Goal: Navigation & Orientation: Find specific page/section

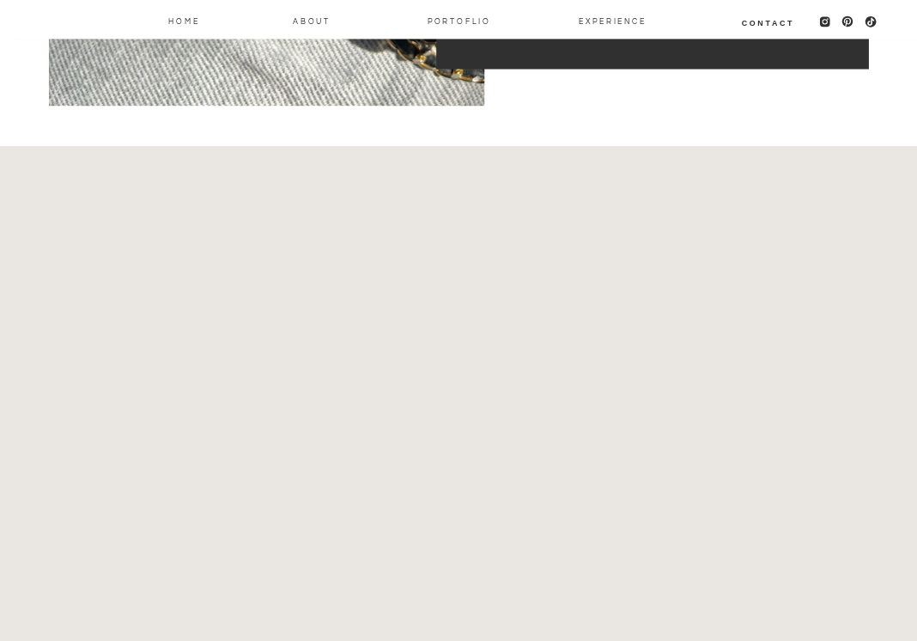
scroll to position [521, 0]
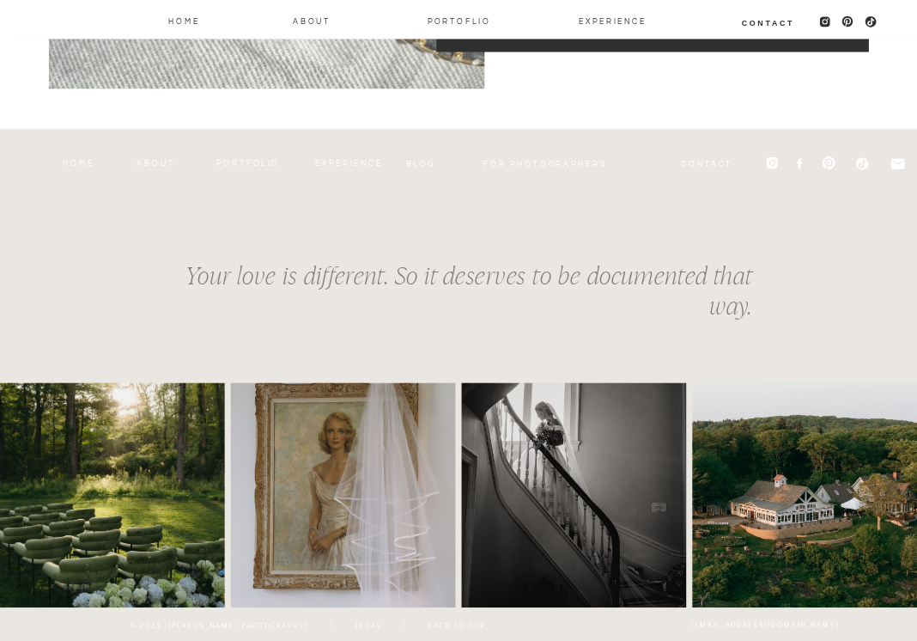
click at [452, 416] on img at bounding box center [343, 494] width 225 height 225
